Goal: Task Accomplishment & Management: Manage account settings

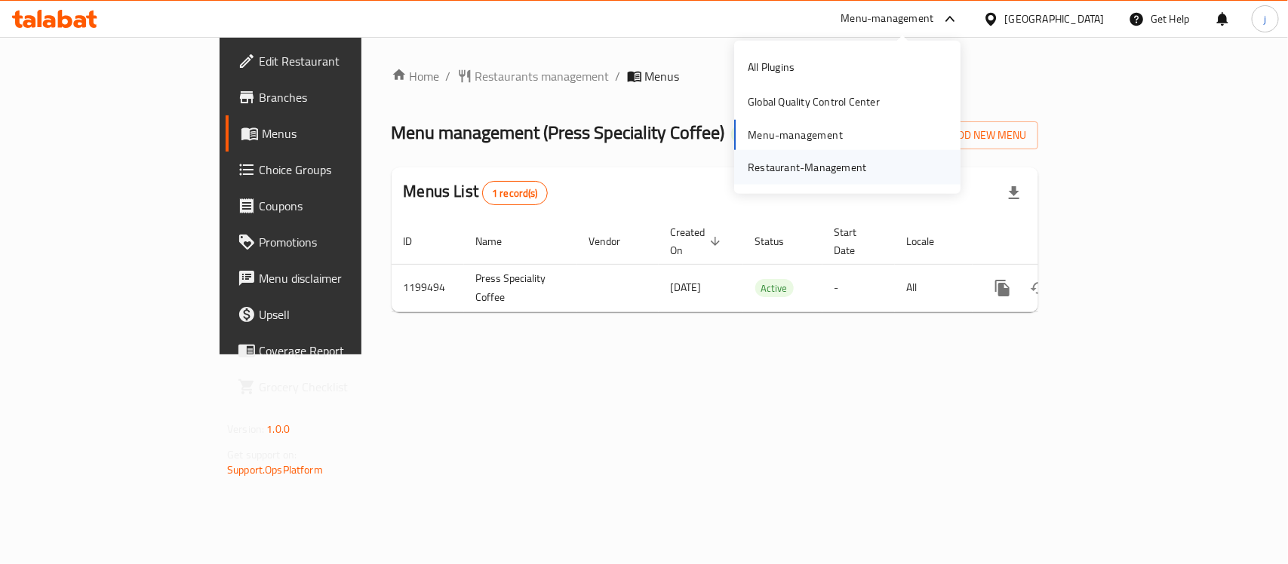
click at [798, 155] on div "Restaurant-Management" at bounding box center [807, 167] width 143 height 35
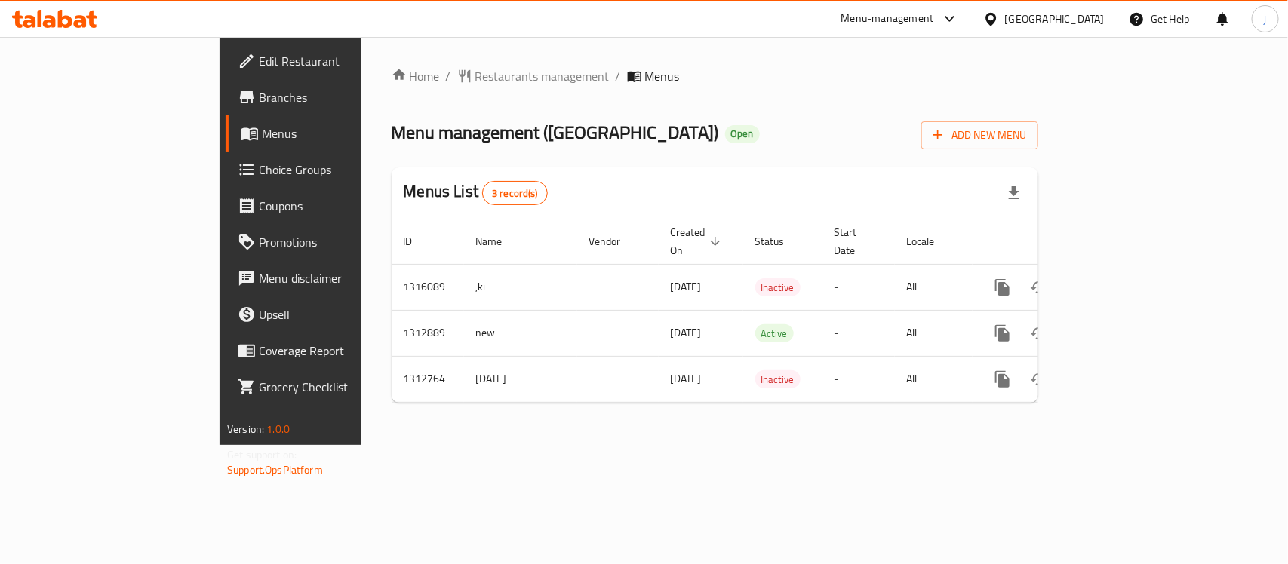
click at [259, 174] on span "Choice Groups" at bounding box center [341, 170] width 164 height 18
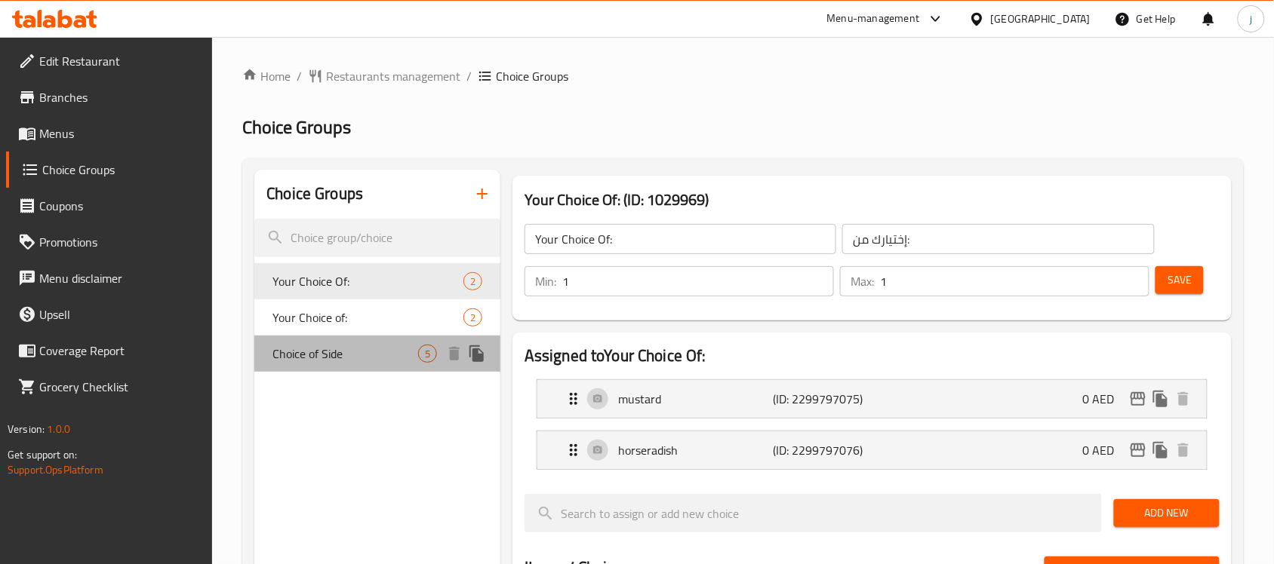
click at [314, 337] on div "Choice of Side 5" at bounding box center [377, 354] width 246 height 36
type input "Choice of Side"
type input "اختيار جانب"
type input "0"
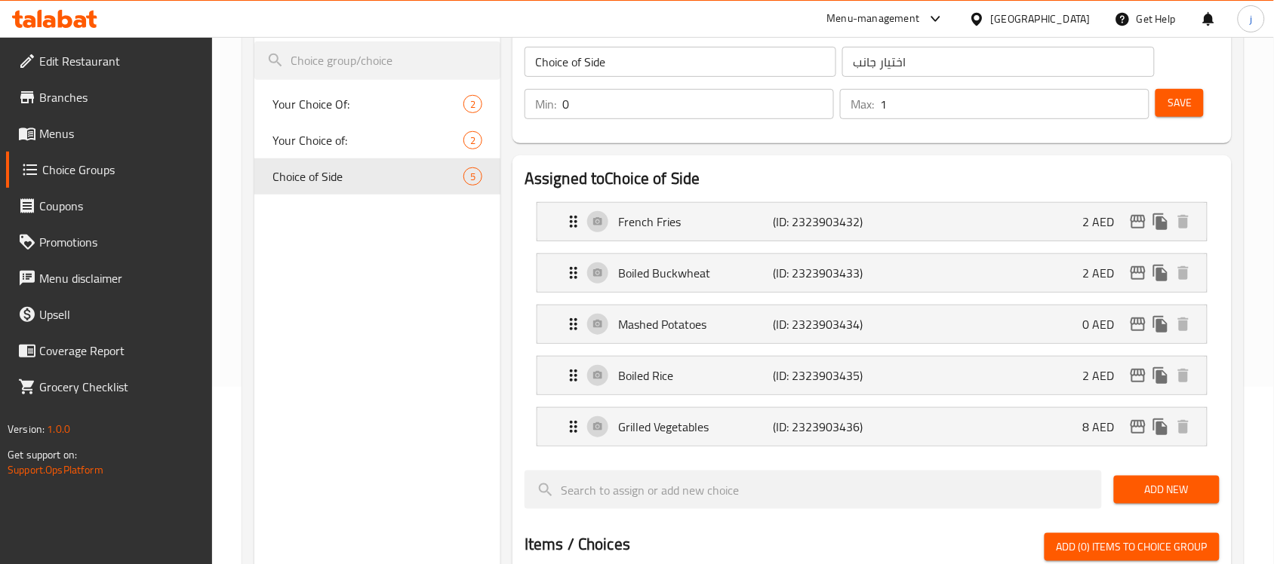
scroll to position [94, 0]
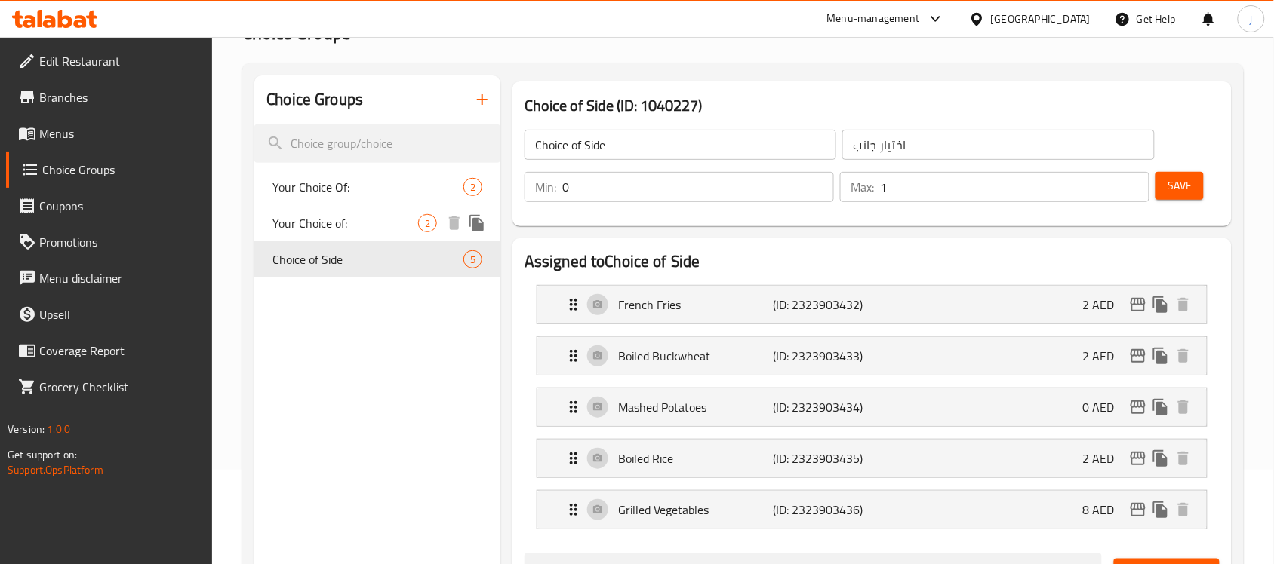
click at [337, 224] on span "Your Choice of:" at bounding box center [345, 223] width 146 height 18
type input "Your Choice of:"
type input "إختيارك من:"
type input "1"
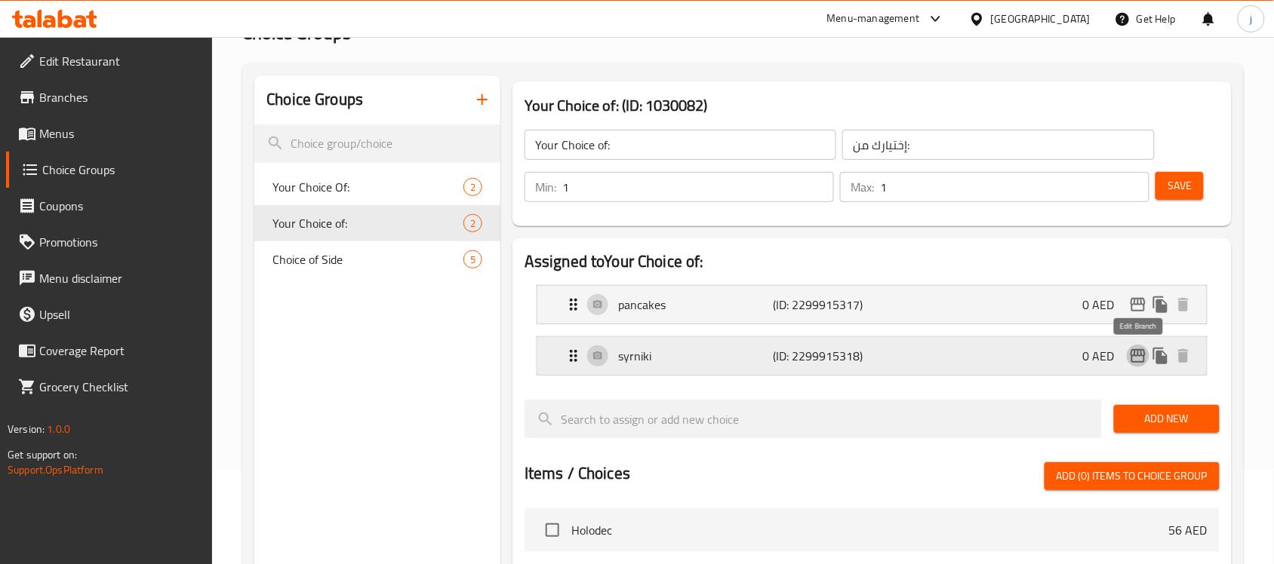
click at [1137, 352] on icon "edit" at bounding box center [1138, 356] width 18 height 18
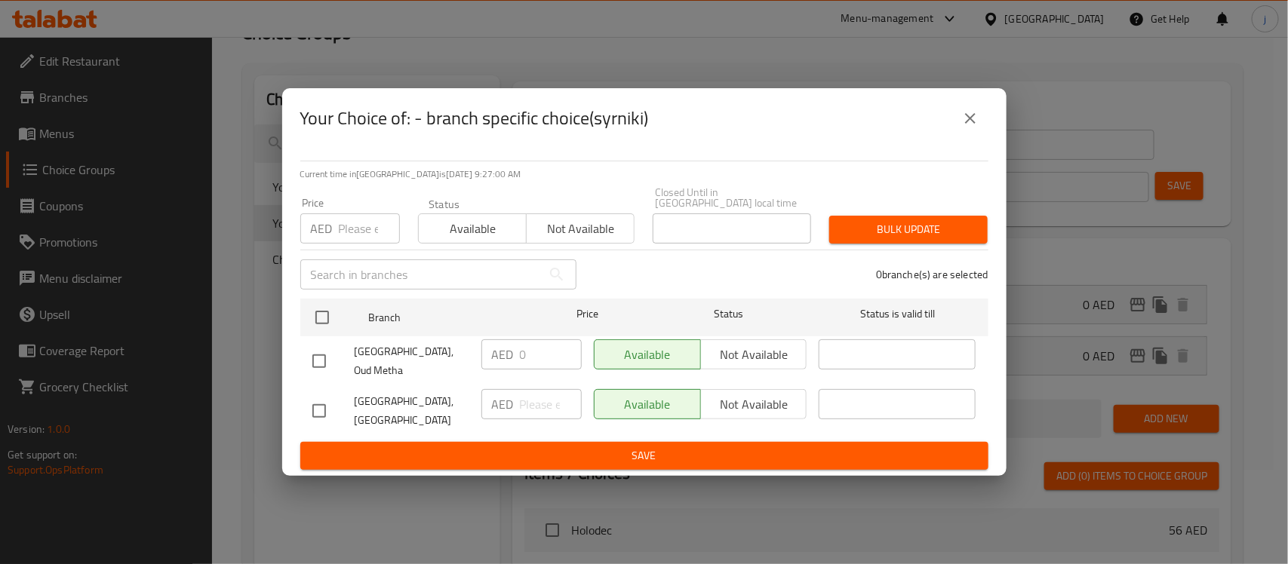
click at [973, 121] on icon "close" at bounding box center [970, 118] width 11 height 11
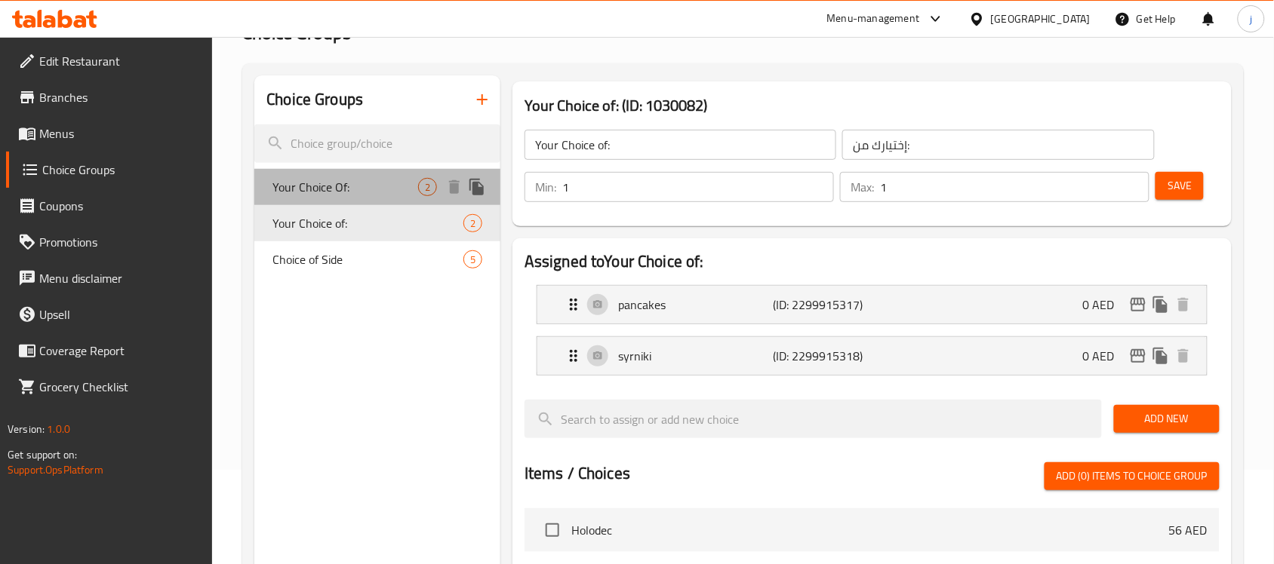
click at [323, 189] on span "Your Choice Of:" at bounding box center [345, 187] width 146 height 18
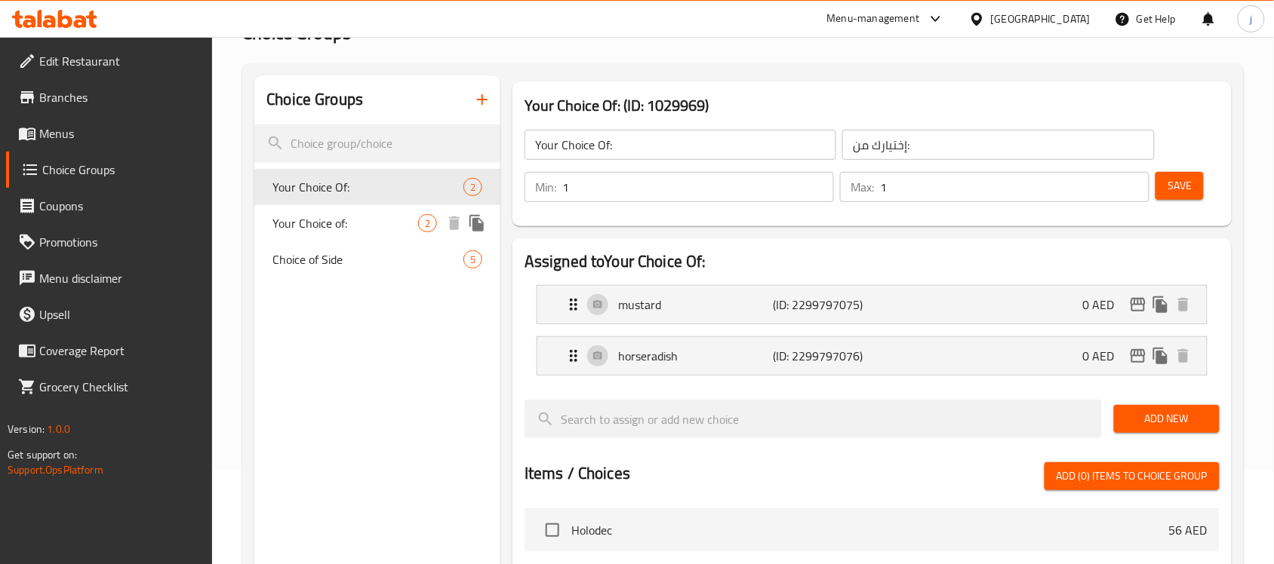
click at [330, 214] on span "Your Choice of:" at bounding box center [345, 223] width 146 height 18
type input "Your Choice of:"
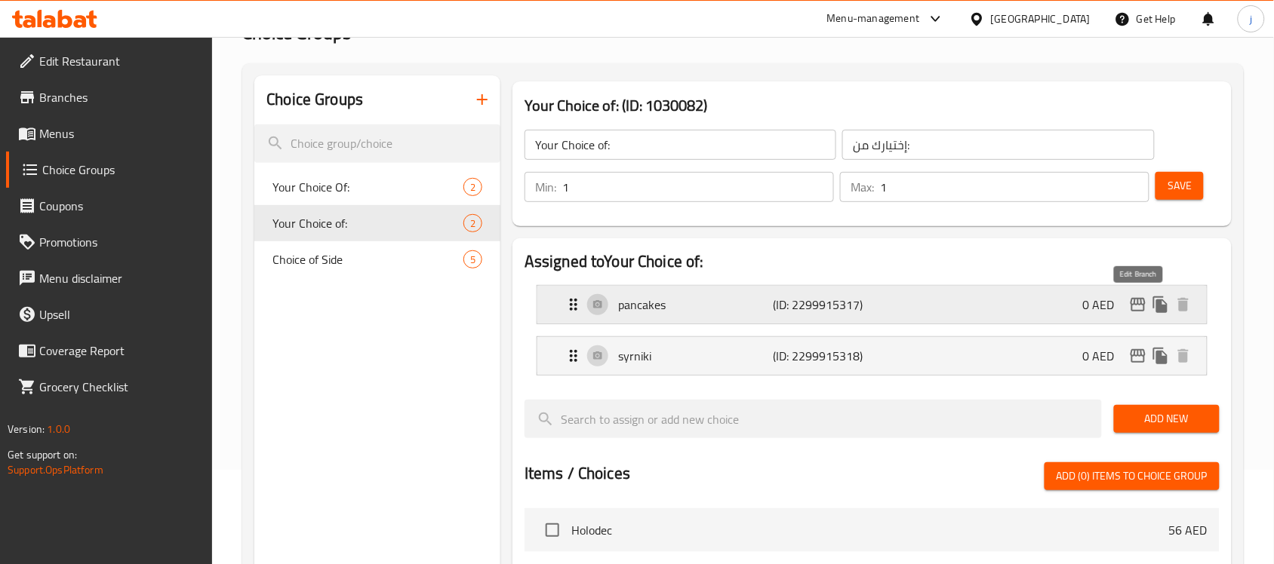
click at [1133, 303] on icon "edit" at bounding box center [1138, 305] width 18 height 18
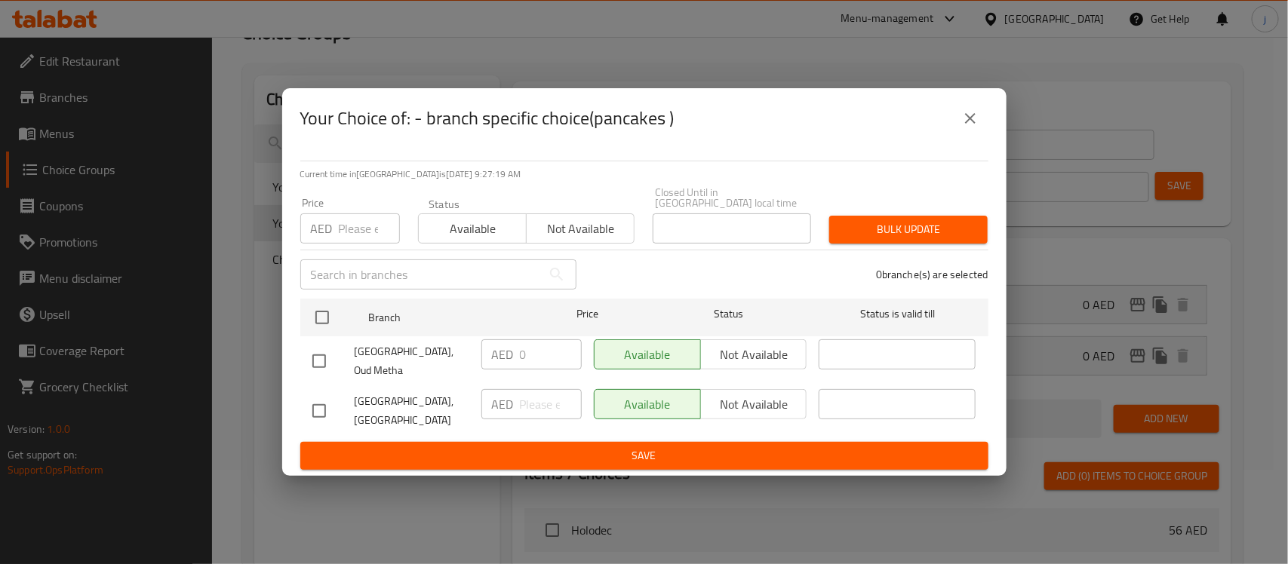
click at [971, 115] on icon "close" at bounding box center [970, 118] width 18 height 18
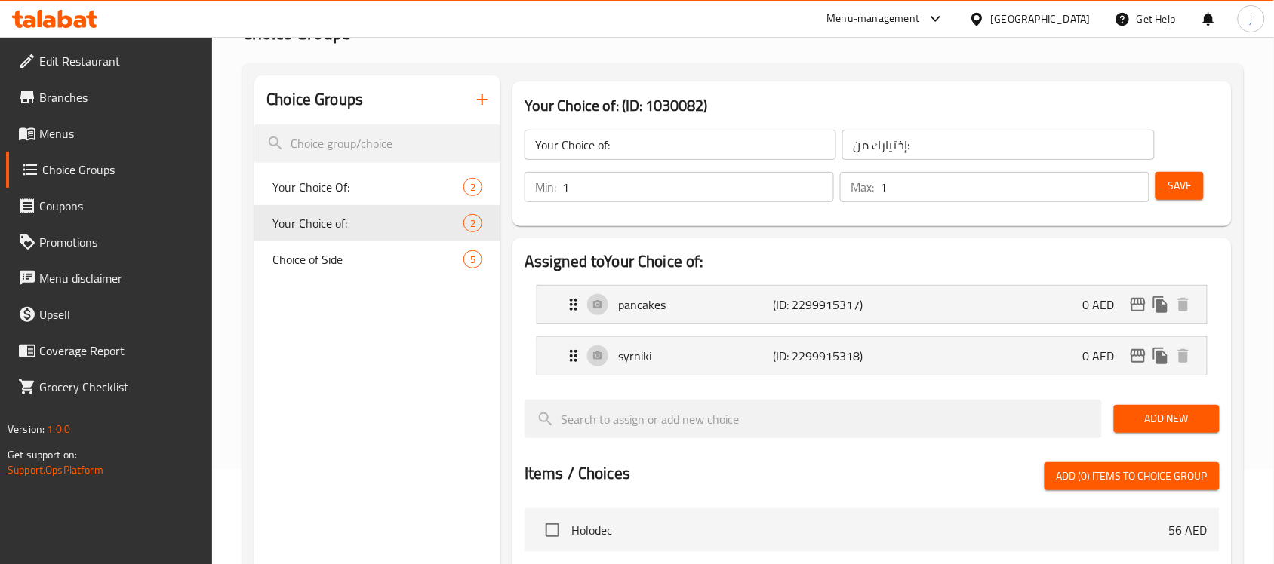
scroll to position [0, 0]
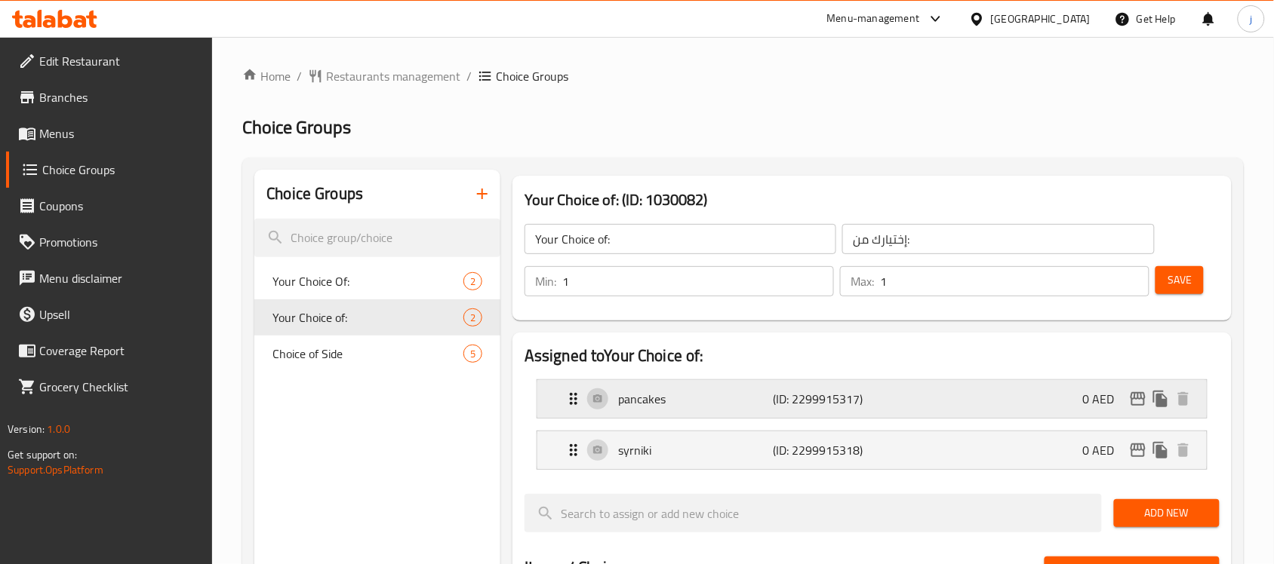
click at [650, 394] on p "pancakes" at bounding box center [695, 399] width 155 height 18
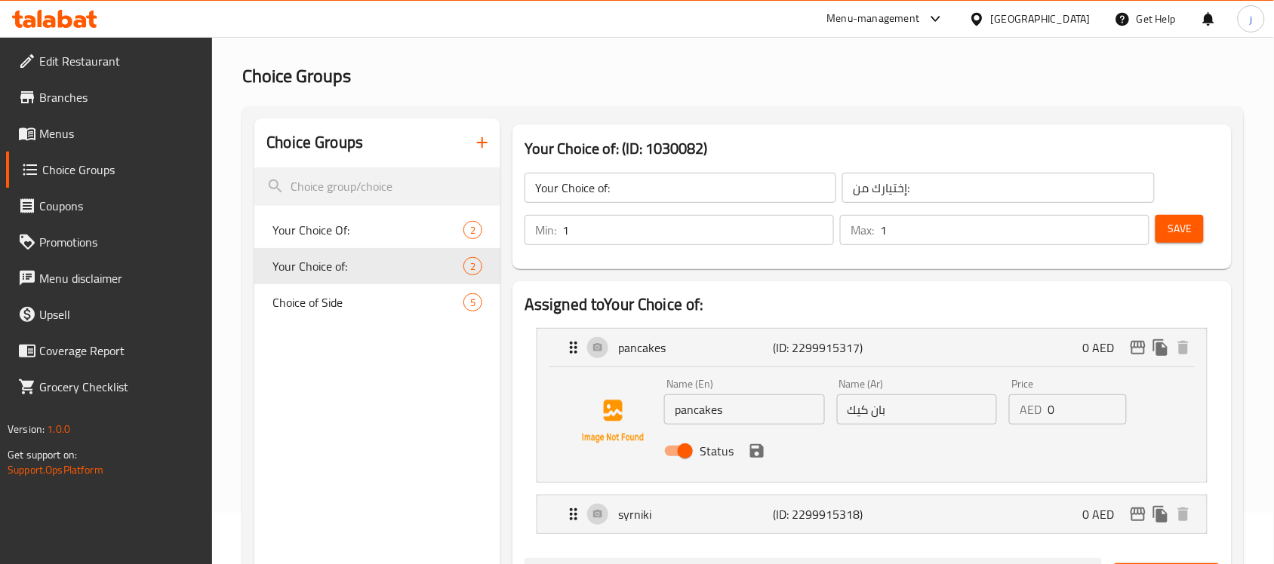
scroll to position [94, 0]
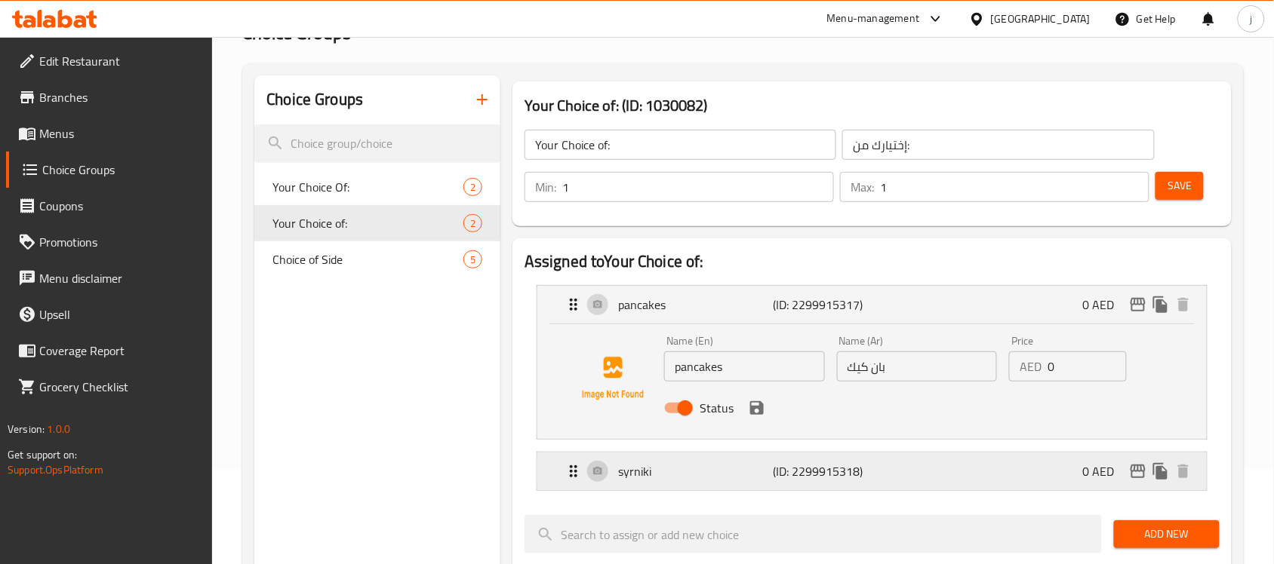
click at [635, 470] on p "syrniki" at bounding box center [695, 472] width 155 height 18
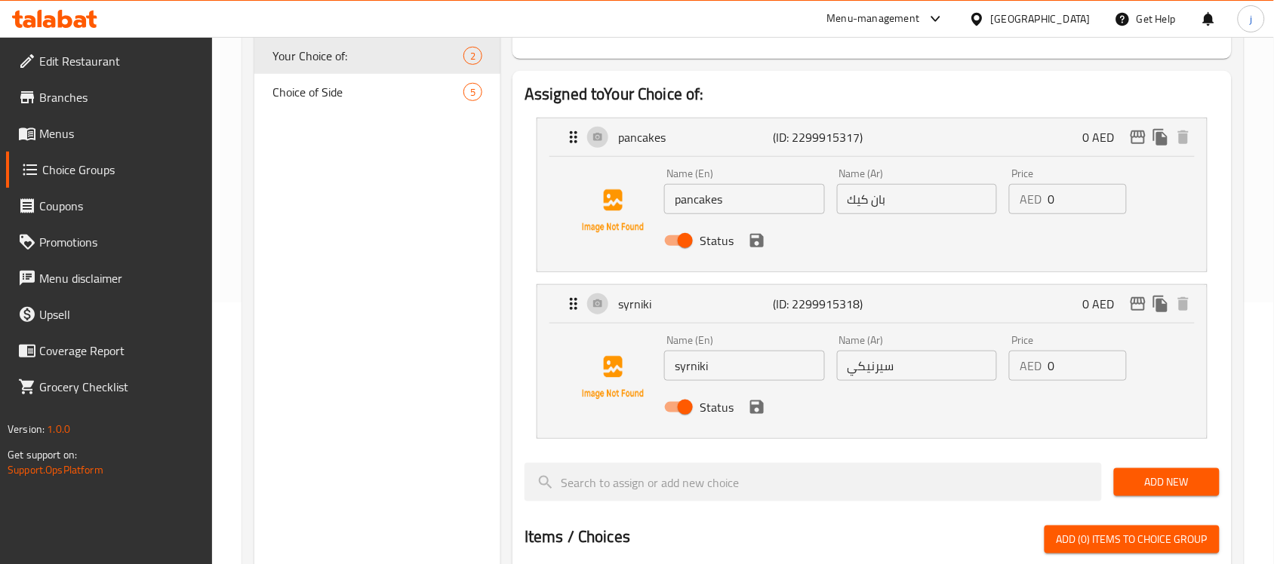
scroll to position [189, 0]
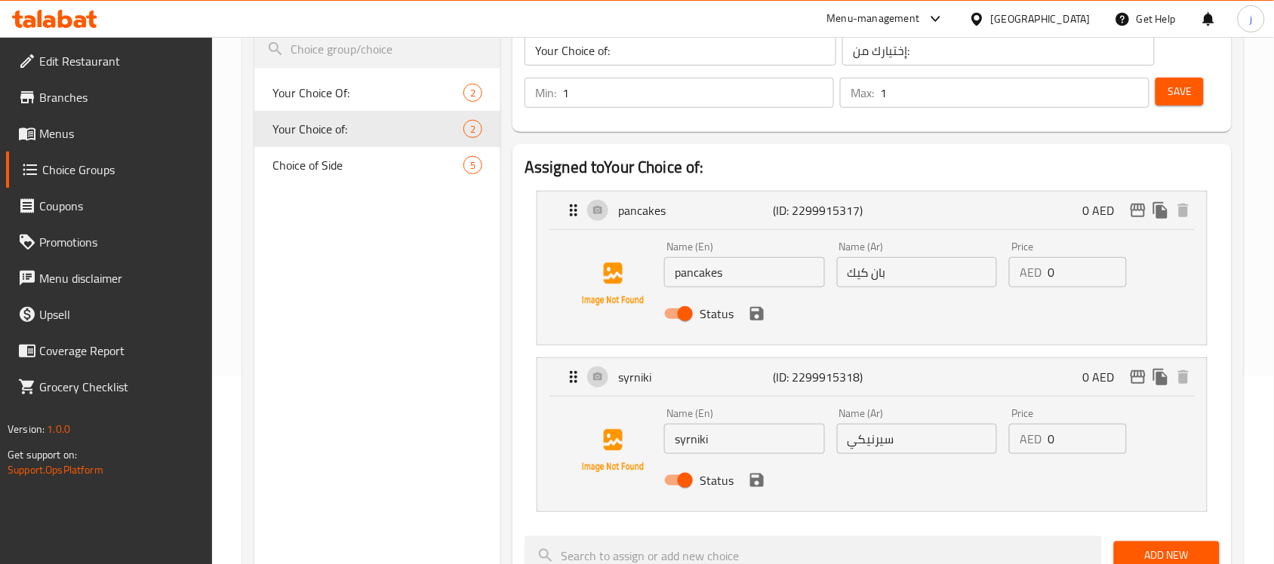
click at [416, 281] on div "Choice Groups Your Choice Of: 2 Your Choice of: 2 Choice of Side 5" at bounding box center [377, 541] width 246 height 1120
